Goal: Information Seeking & Learning: Understand process/instructions

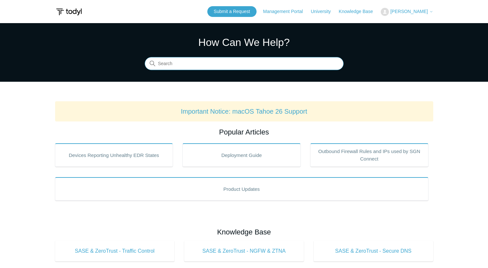
click at [220, 63] on input "Search" at bounding box center [244, 63] width 199 height 13
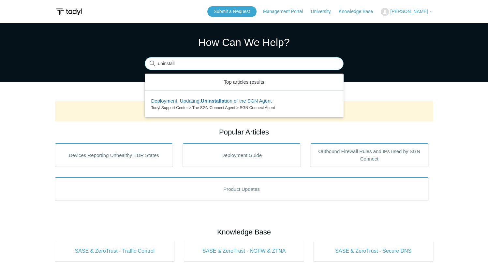
type input "uninstall"
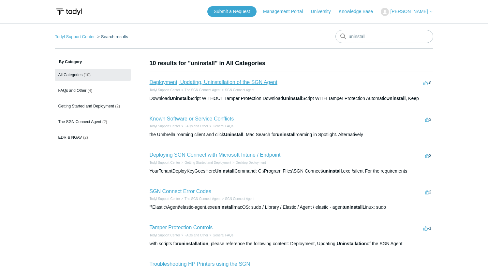
click at [270, 82] on link "Deployment, Updating, Uninstallation of the SGN Agent" at bounding box center [214, 83] width 128 height 6
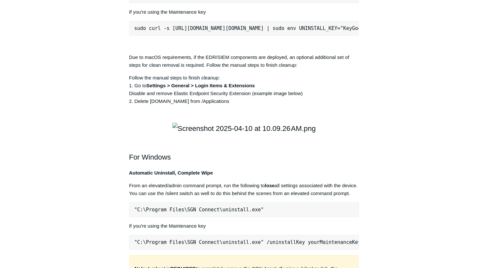
copy div "sudo curl -s [URL][DOMAIN_NAME][DOMAIN_NAME] | sudo bash -s -- -f"
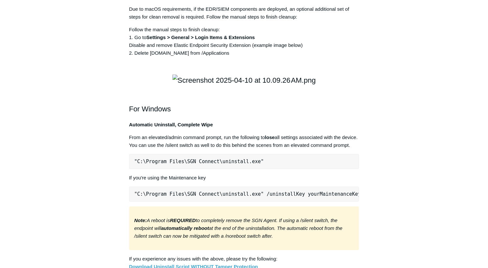
scroll to position [1082, 0]
